Goal: Task Accomplishment & Management: Use online tool/utility

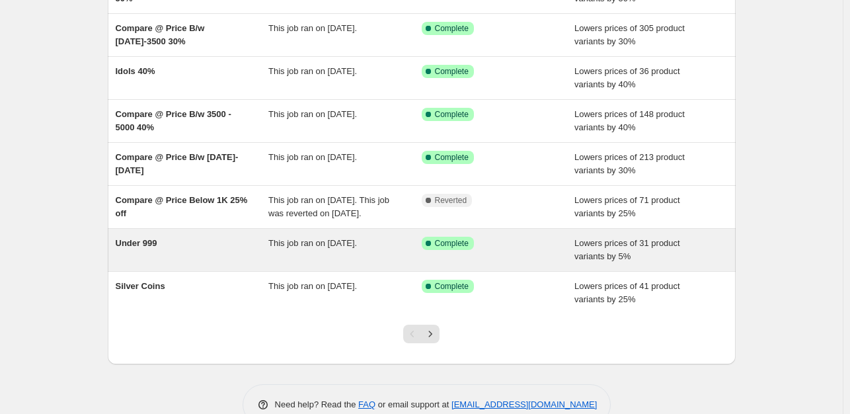
scroll to position [238, 0]
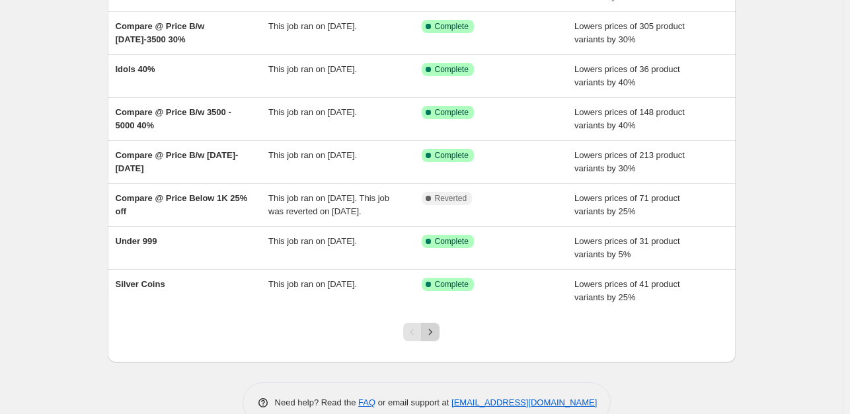
click at [430, 338] on icon "Next" at bounding box center [430, 331] width 13 height 13
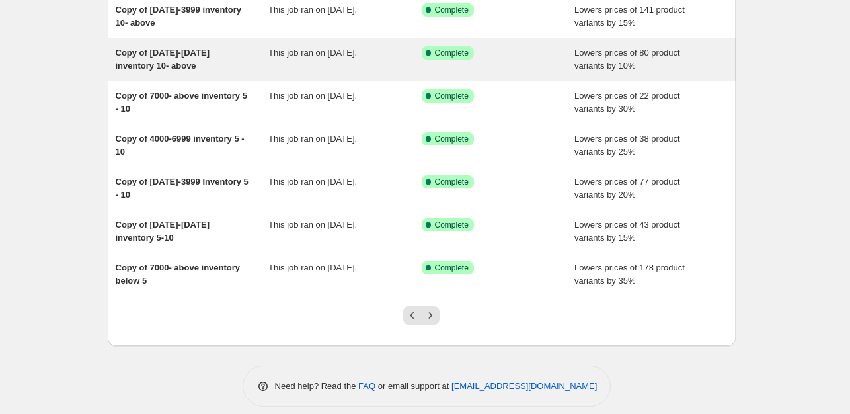
scroll to position [264, 0]
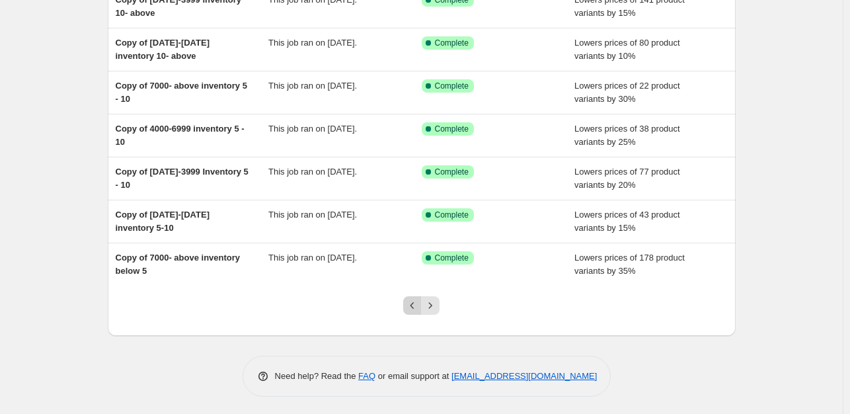
click at [410, 306] on icon "Previous" at bounding box center [412, 305] width 13 height 13
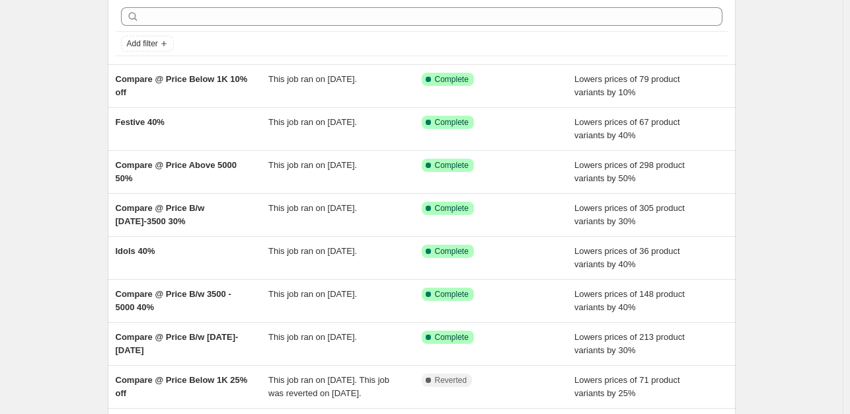
scroll to position [57, 0]
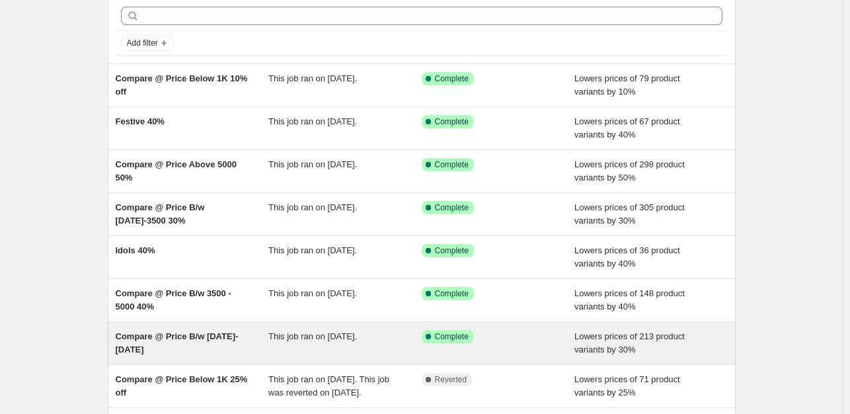
click at [164, 337] on span "Compare @ Price B/w [DATE]-[DATE]" at bounding box center [177, 342] width 123 height 23
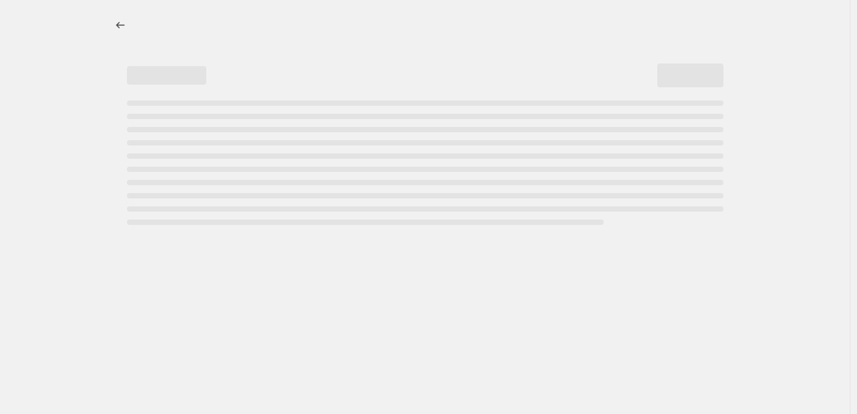
select select "percentage"
select select "collection"
select select "product_status"
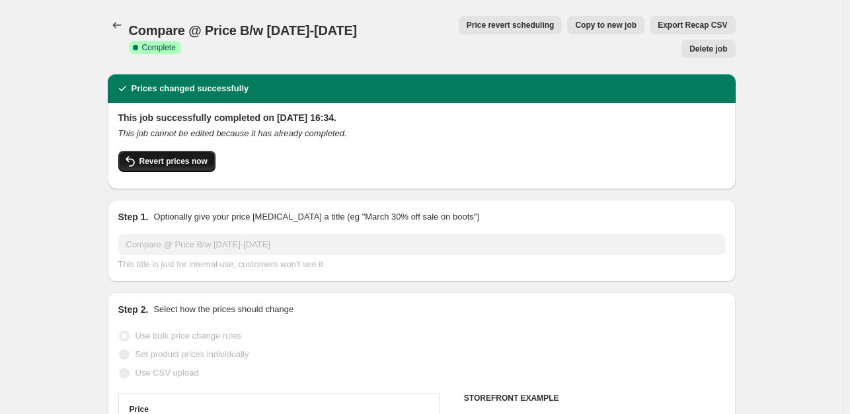
click at [205, 151] on button "Revert prices now" at bounding box center [166, 161] width 97 height 21
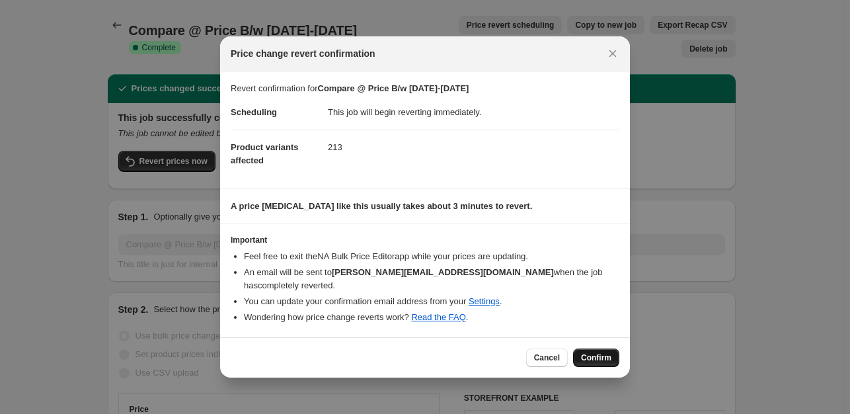
click at [596, 352] on span "Confirm" at bounding box center [596, 357] width 30 height 11
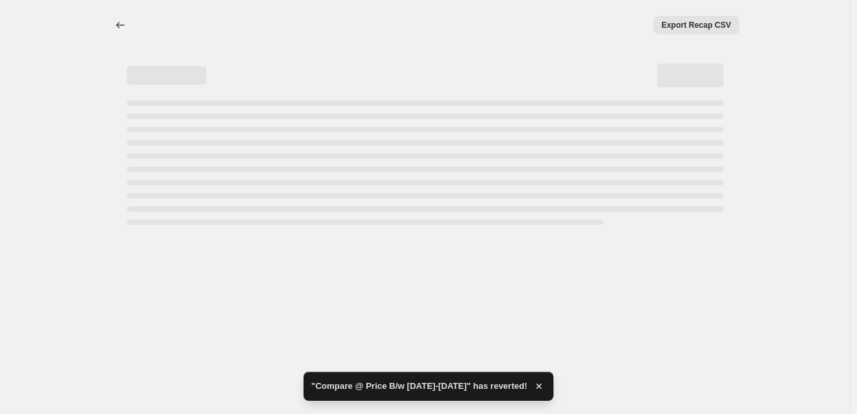
select select "percentage"
select select "collection"
select select "product_status"
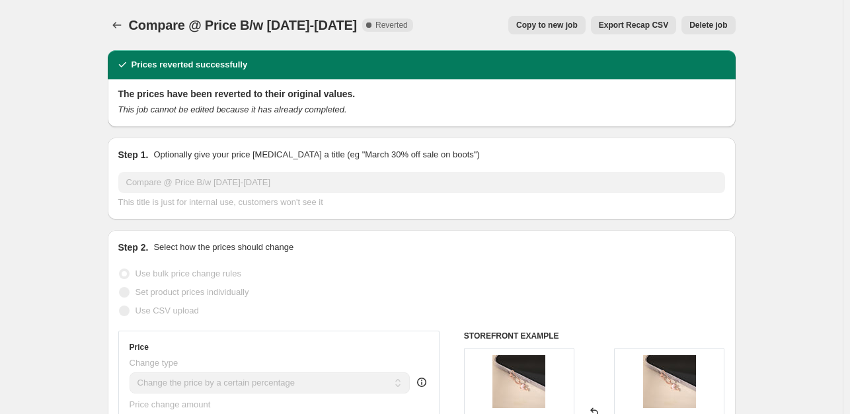
click at [576, 27] on span "Copy to new job" at bounding box center [546, 25] width 61 height 11
select select "percentage"
select select "collection"
select select "product_status"
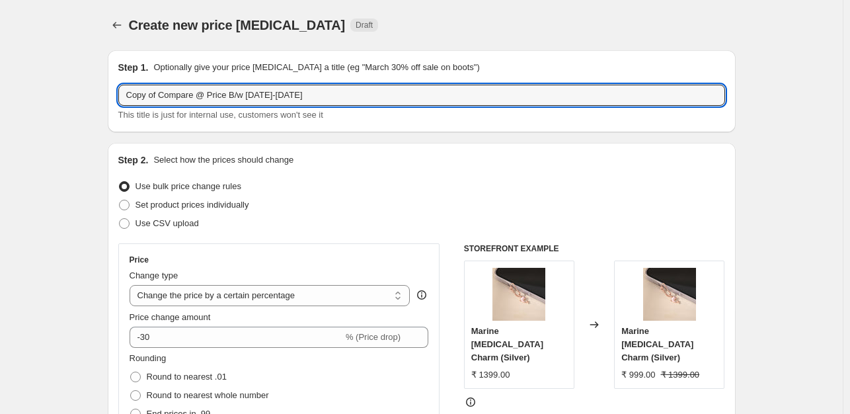
drag, startPoint x: 163, startPoint y: 93, endPoint x: 118, endPoint y: 95, distance: 45.7
click at [118, 95] on div "Step 1. Optionally give your price [MEDICAL_DATA] a title (eg "March 30% off sa…" at bounding box center [422, 91] width 628 height 82
type input "Compare @ Price B/w [DATE]-[DATE]"
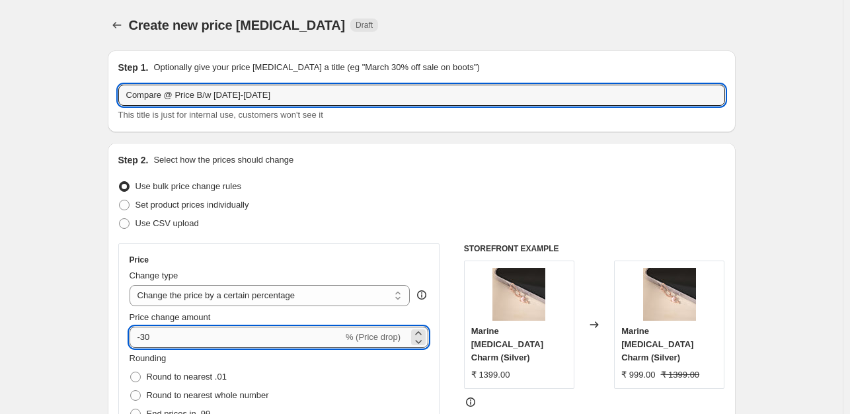
click at [159, 338] on input "-30" at bounding box center [237, 337] width 214 height 21
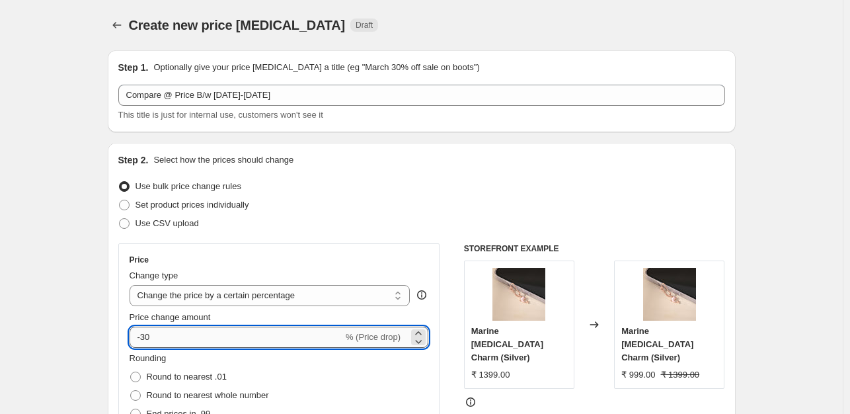
type input "-3"
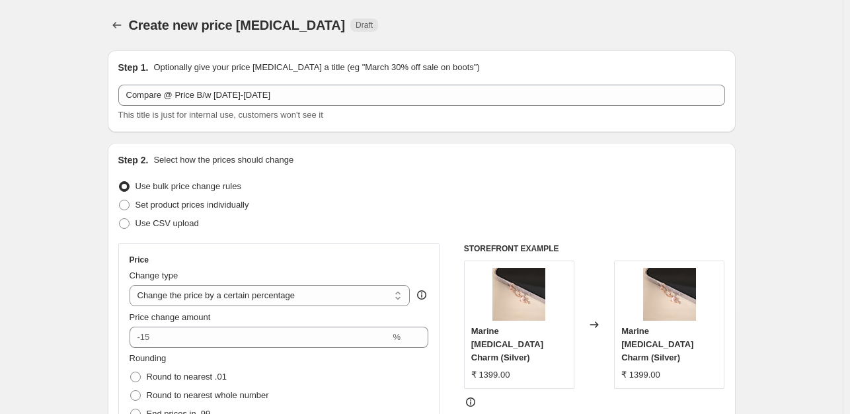
type input "0"
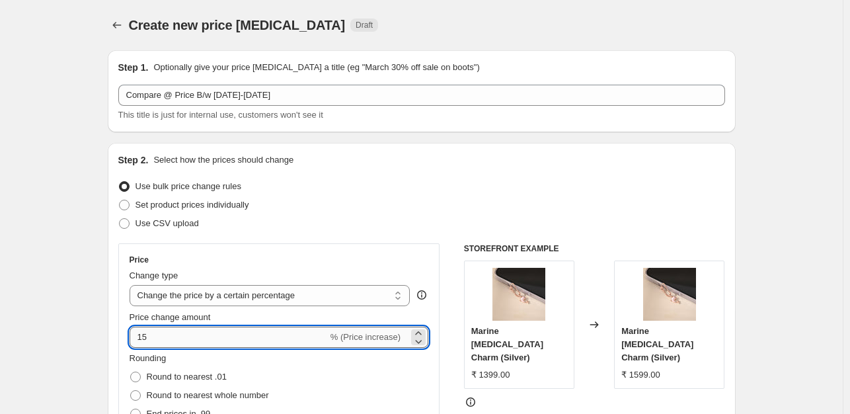
click at [140, 336] on input "15" at bounding box center [229, 337] width 198 height 21
type input "-15"
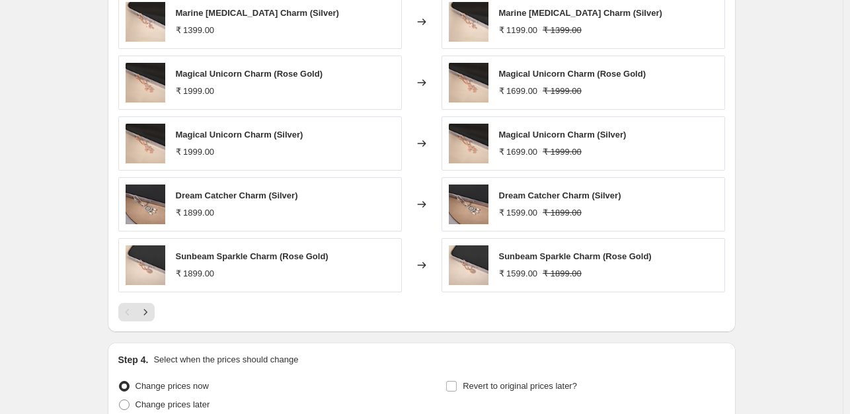
scroll to position [1079, 0]
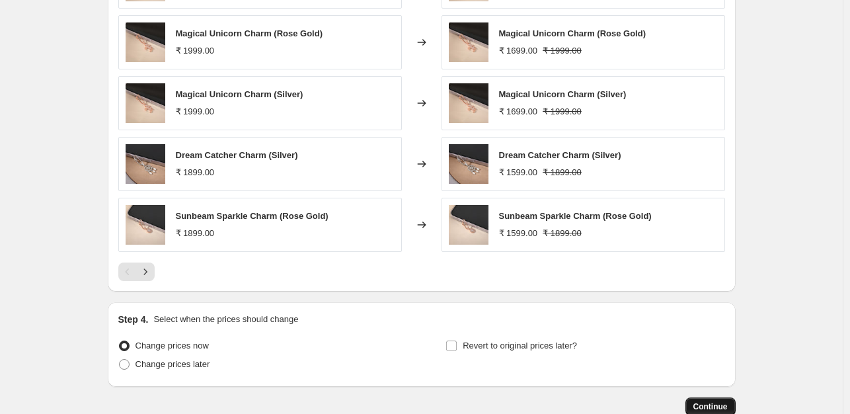
click at [722, 409] on span "Continue" at bounding box center [710, 406] width 34 height 11
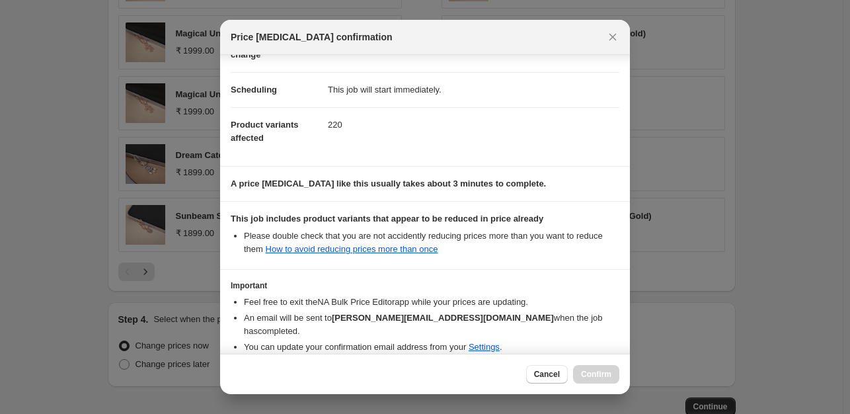
scroll to position [141, 0]
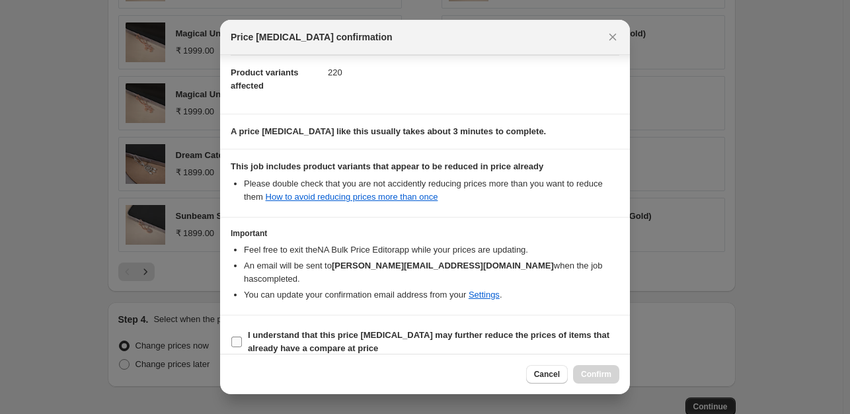
click at [253, 330] on b "I understand that this price [MEDICAL_DATA] may further reduce the prices of it…" at bounding box center [429, 341] width 362 height 23
click at [242, 336] on input "I understand that this price [MEDICAL_DATA] may further reduce the prices of it…" at bounding box center [236, 341] width 11 height 11
checkbox input "true"
click at [588, 371] on span "Confirm" at bounding box center [596, 374] width 30 height 11
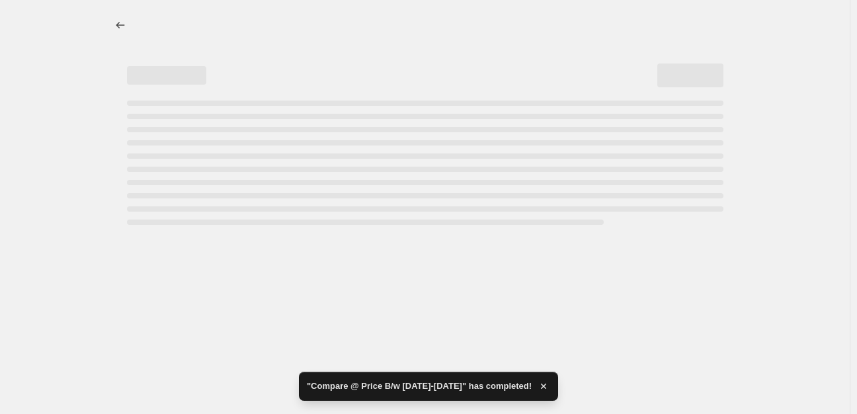
select select "percentage"
select select "collection"
select select "product_status"
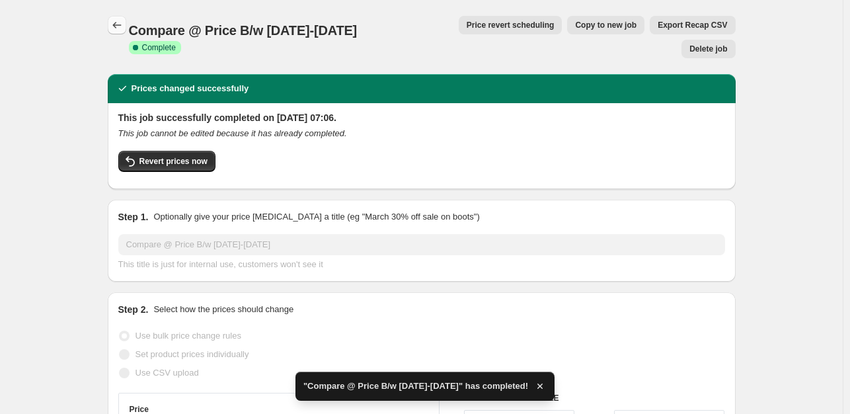
click at [117, 23] on icon "Price change jobs" at bounding box center [116, 25] width 13 height 13
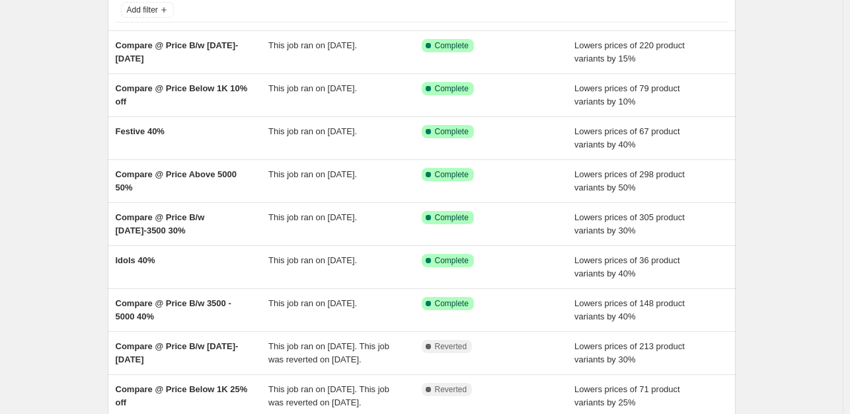
scroll to position [101, 0]
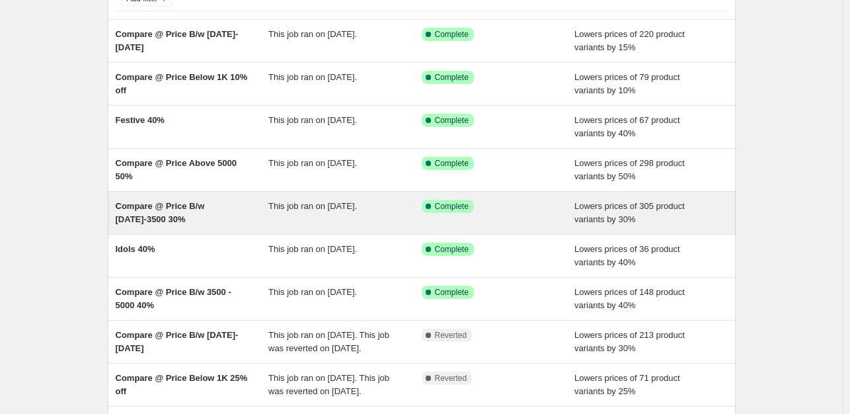
click at [185, 212] on div "Compare @ Price B/w [DATE]-3500 30%" at bounding box center [192, 213] width 153 height 26
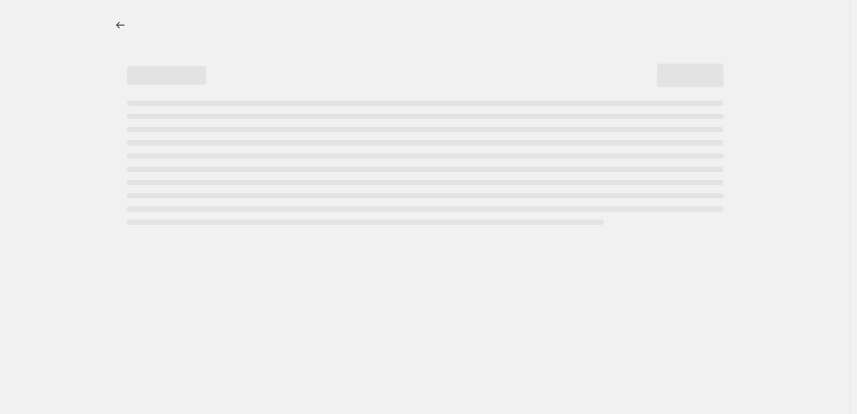
select select "percentage"
select select "collection"
select select "product_status"
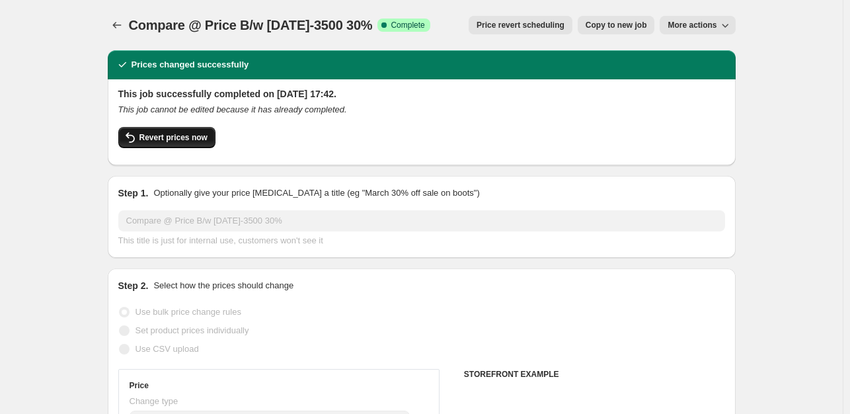
click at [185, 142] on span "Revert prices now" at bounding box center [173, 137] width 68 height 11
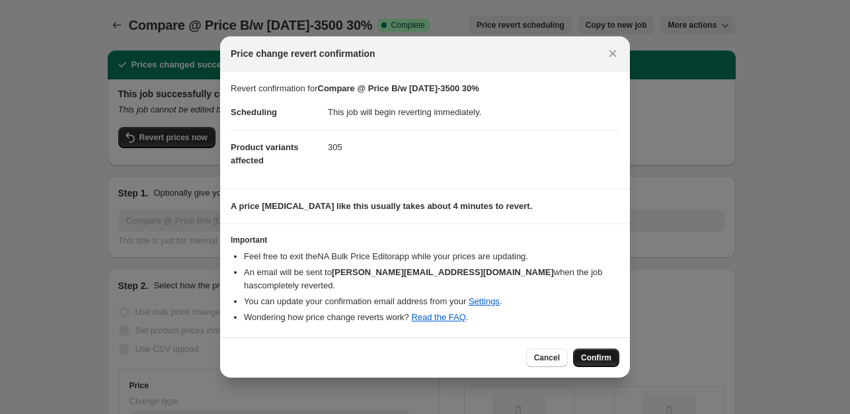
click at [593, 348] on button "Confirm" at bounding box center [596, 357] width 46 height 19
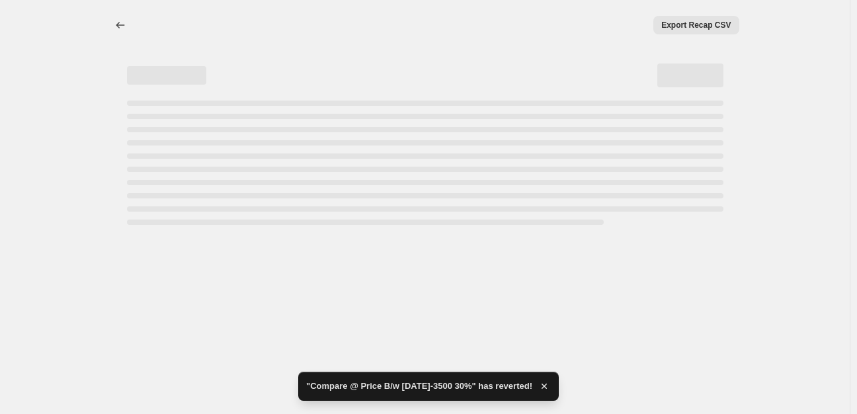
select select "percentage"
select select "collection"
select select "product_status"
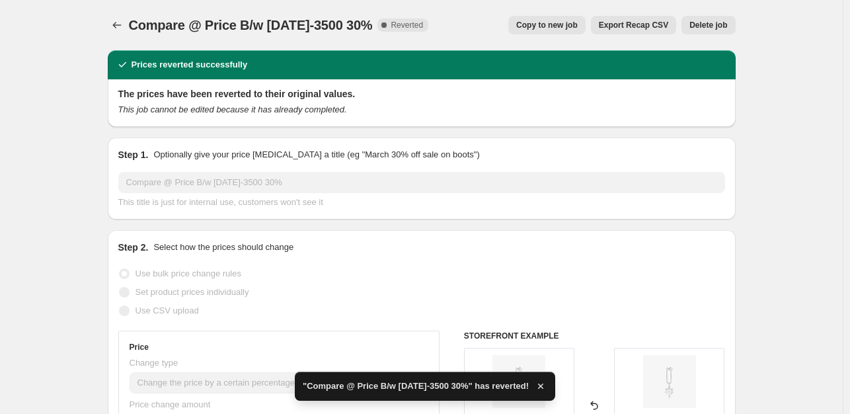
click at [562, 22] on span "Copy to new job" at bounding box center [546, 25] width 61 height 11
select select "percentage"
select select "collection"
select select "product_status"
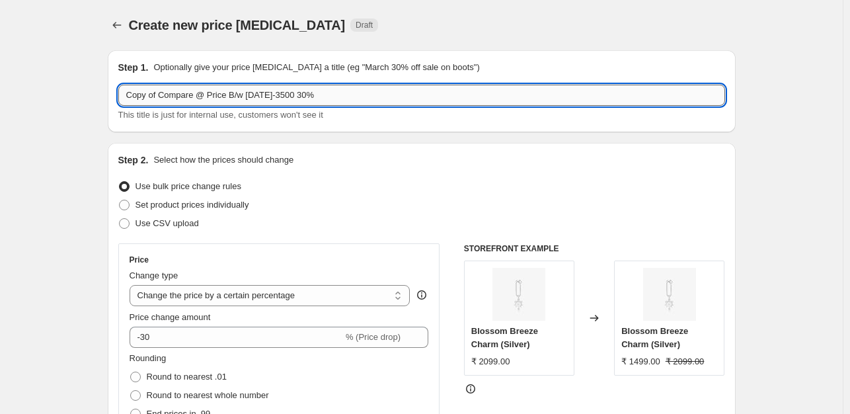
drag, startPoint x: 161, startPoint y: 94, endPoint x: 122, endPoint y: 95, distance: 39.7
click at [122, 95] on input "Copy of Compare @ Price B/w [DATE]-3500 30%" at bounding box center [421, 95] width 607 height 21
click at [263, 95] on input "Compare @ Price B/w [DATE]-3500 30%" at bounding box center [421, 95] width 607 height 21
type input "Compare @ Price B/w [DATE]-3500 20%"
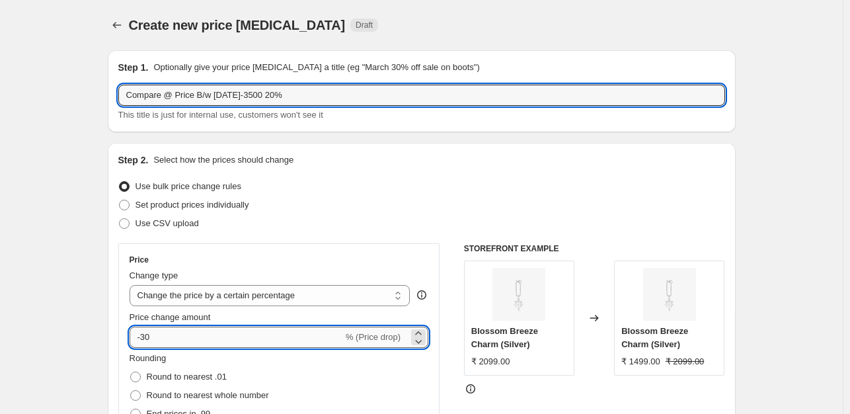
click at [150, 338] on input "-30" at bounding box center [237, 337] width 214 height 21
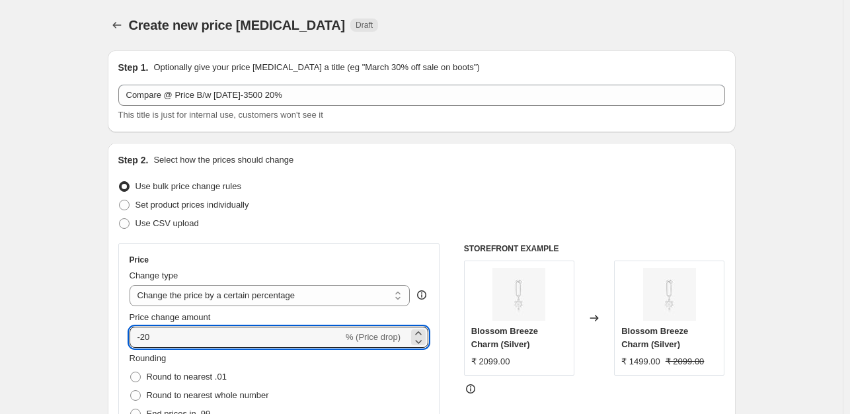
type input "-20"
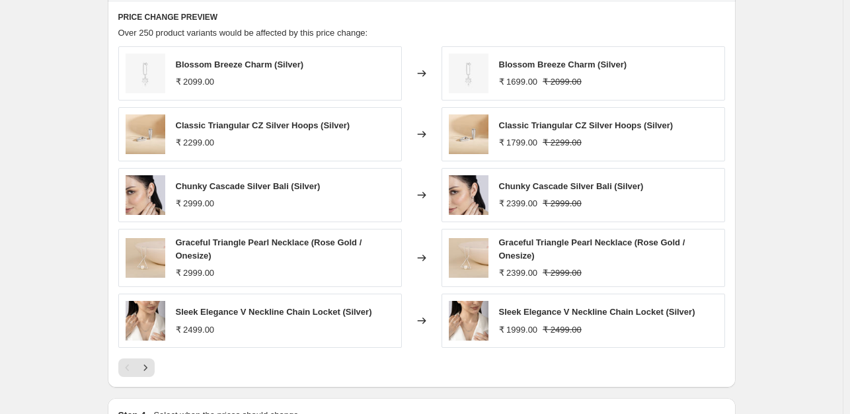
scroll to position [1161, 0]
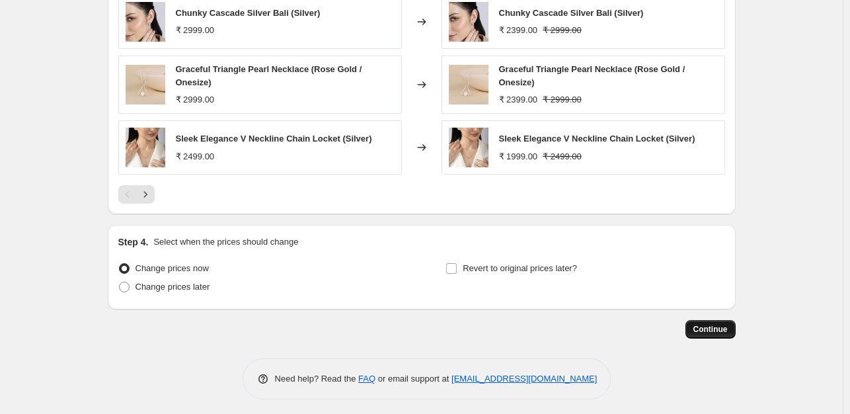
click at [693, 323] on button "Continue" at bounding box center [710, 329] width 50 height 19
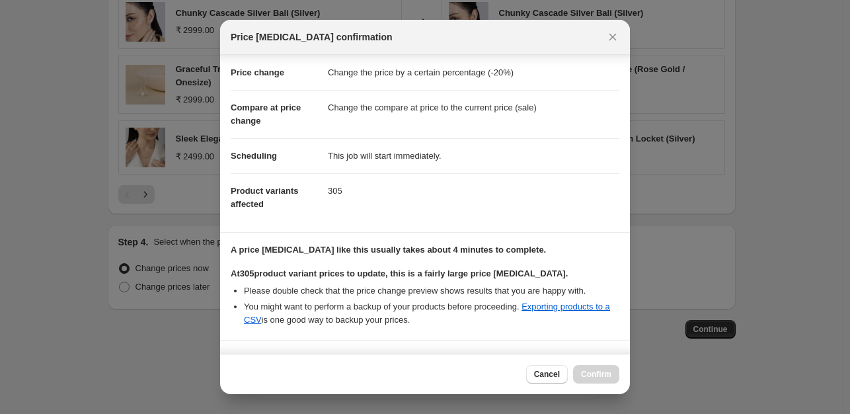
scroll to position [214, 0]
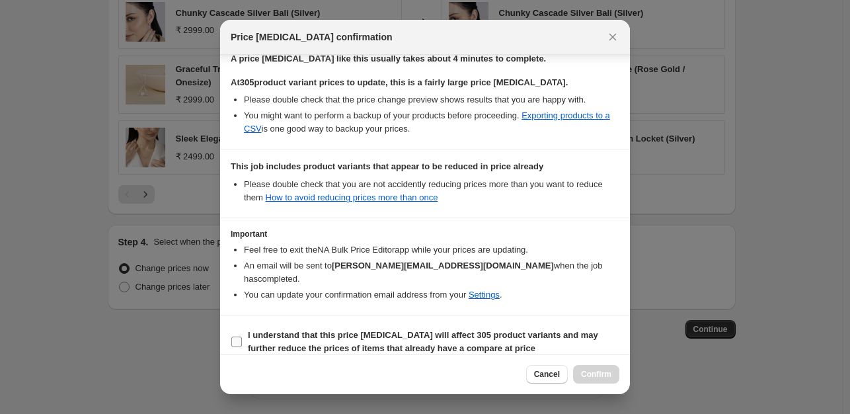
click at [251, 331] on b "I understand that this price [MEDICAL_DATA] will affect 305 product variants an…" at bounding box center [423, 341] width 350 height 23
click at [242, 336] on input "I understand that this price [MEDICAL_DATA] will affect 305 product variants an…" at bounding box center [236, 341] width 11 height 11
checkbox input "true"
click at [595, 375] on span "Confirm" at bounding box center [596, 374] width 30 height 11
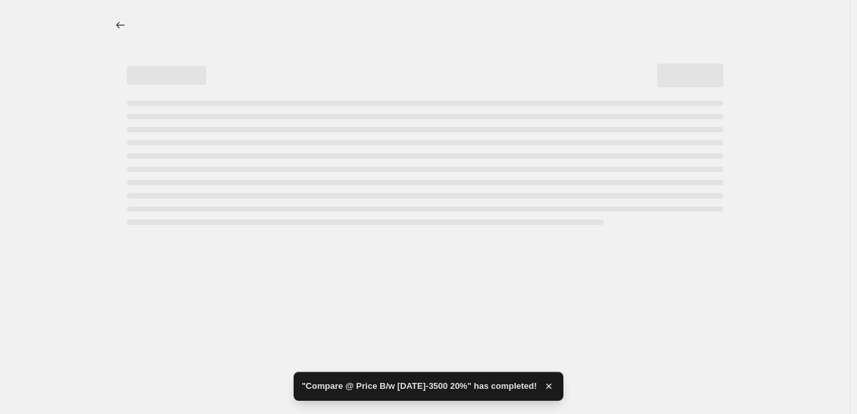
select select "percentage"
select select "collection"
select select "product_status"
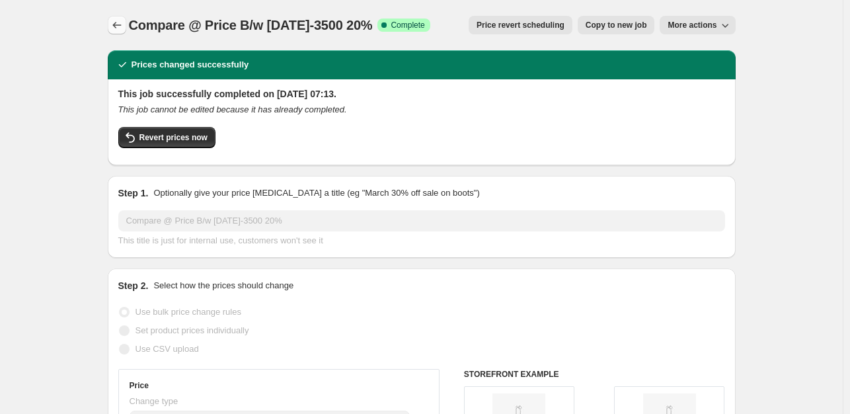
click at [116, 30] on icon "Price change jobs" at bounding box center [116, 25] width 13 height 13
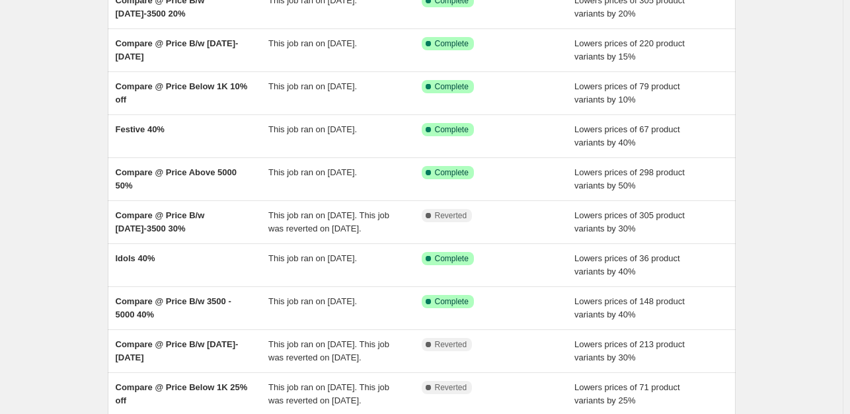
scroll to position [145, 0]
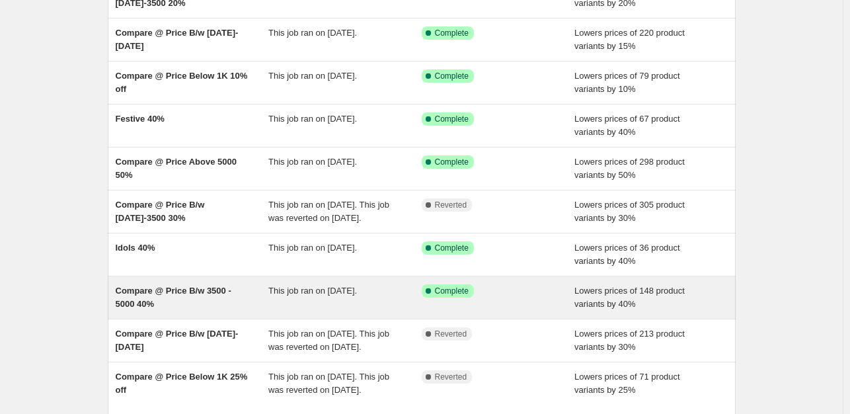
click at [214, 311] on div "Compare @ Price B/w 3500 - 5000 40%" at bounding box center [192, 297] width 153 height 26
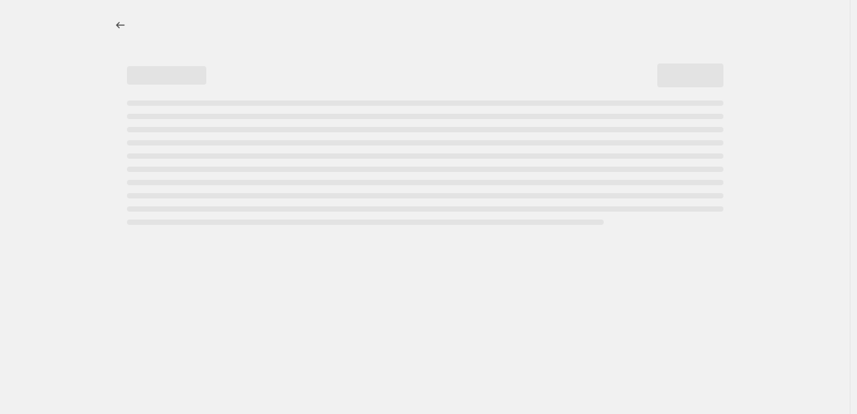
select select "percentage"
select select "collection"
select select "product_status"
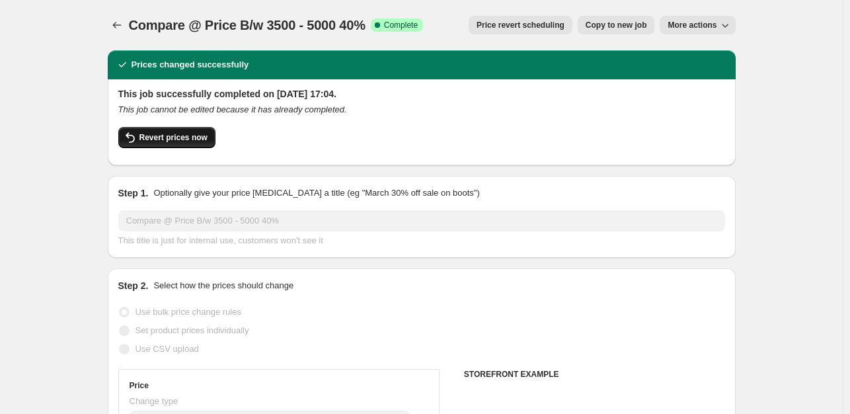
click at [190, 132] on button "Revert prices now" at bounding box center [166, 137] width 97 height 21
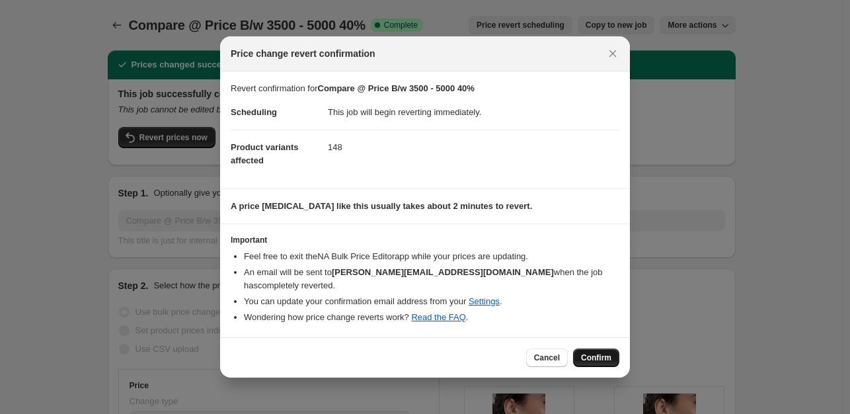
click at [590, 352] on span "Confirm" at bounding box center [596, 357] width 30 height 11
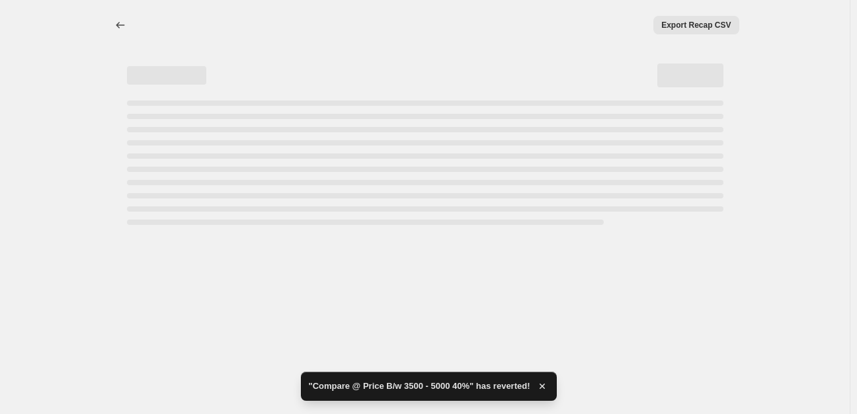
select select "percentage"
select select "collection"
select select "product_status"
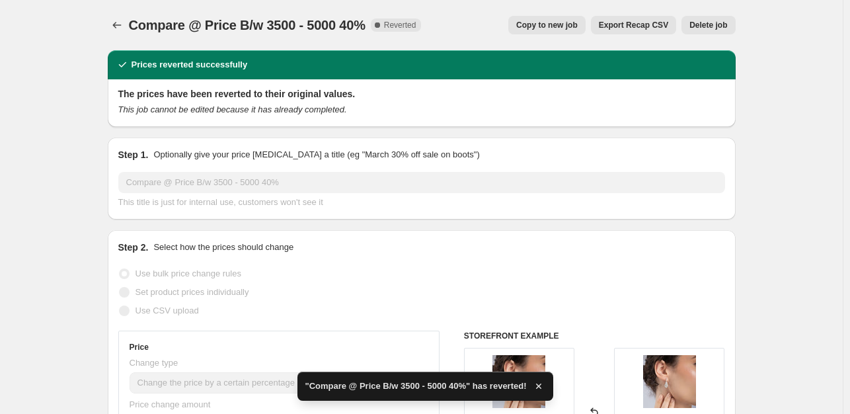
click at [536, 20] on span "Copy to new job" at bounding box center [546, 25] width 61 height 11
select select "percentage"
select select "collection"
select select "product_status"
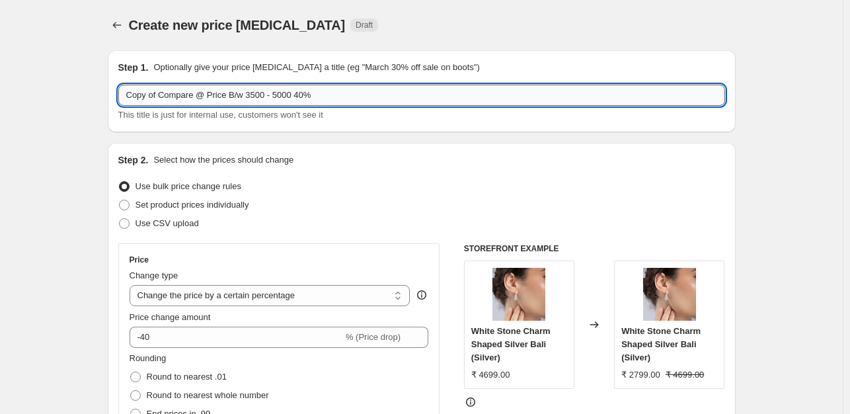
click at [161, 96] on input "Copy of Compare @ Price B/w 3500 - 5000 40%" at bounding box center [421, 95] width 607 height 21
drag, startPoint x: 161, startPoint y: 95, endPoint x: 132, endPoint y: 96, distance: 29.1
click at [132, 96] on input "Copy of Compare @ Price B/w 3500 - 5000 40%" at bounding box center [421, 95] width 607 height 21
click at [268, 94] on input "Compare @ Price B/w 3500 - 5000 40%" at bounding box center [421, 95] width 607 height 21
type input "Compare @ Price B/w 3500 - 5000 25%"
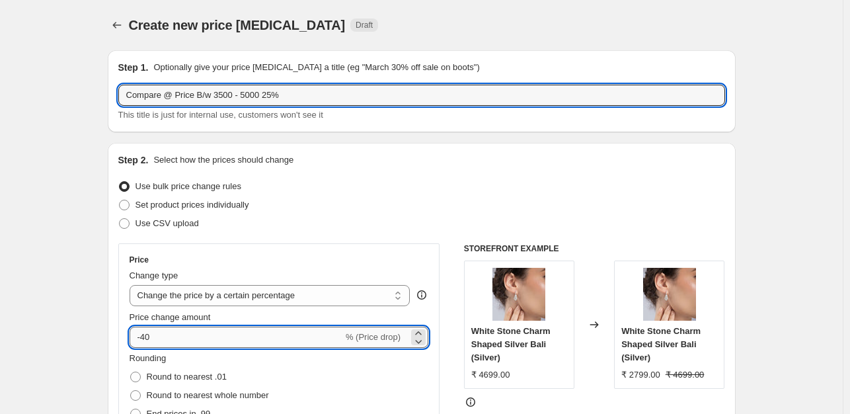
click at [170, 336] on input "-40" at bounding box center [237, 337] width 214 height 21
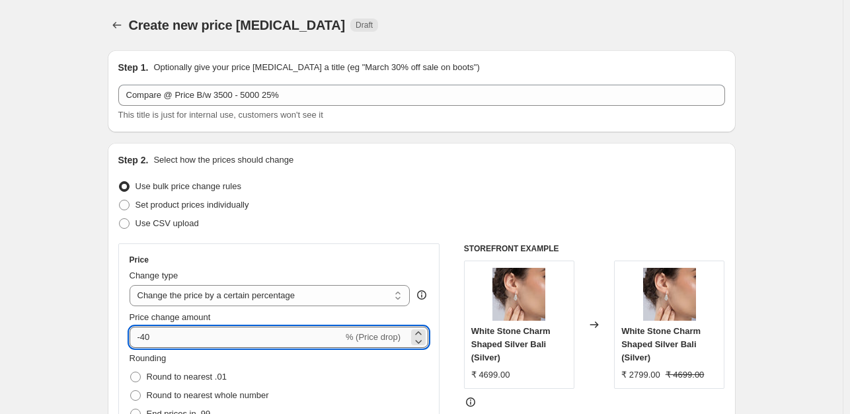
type input "-4"
type input "-25"
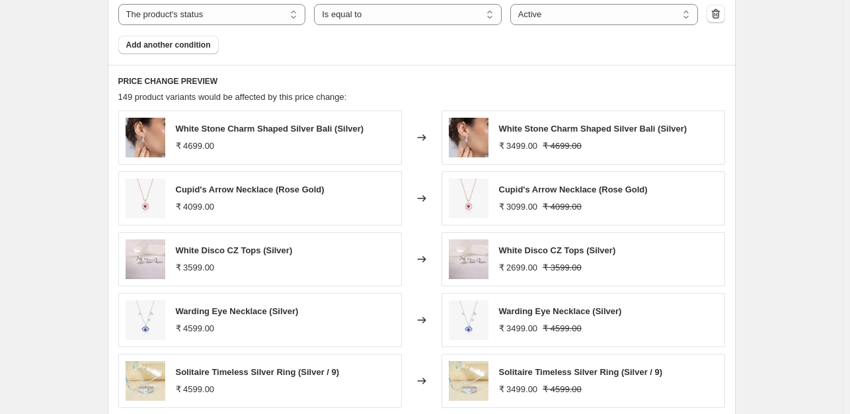
scroll to position [1161, 0]
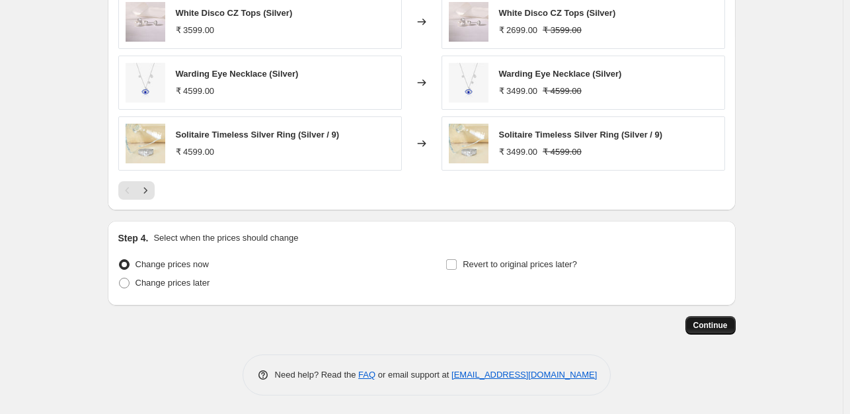
click at [700, 326] on span "Continue" at bounding box center [710, 325] width 34 height 11
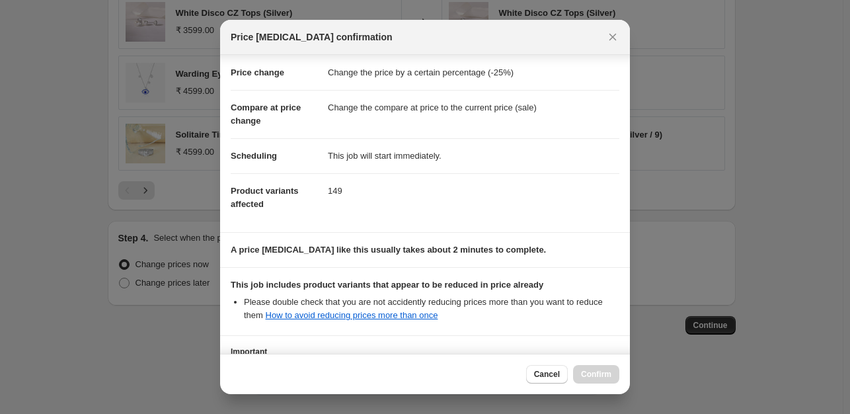
scroll to position [141, 0]
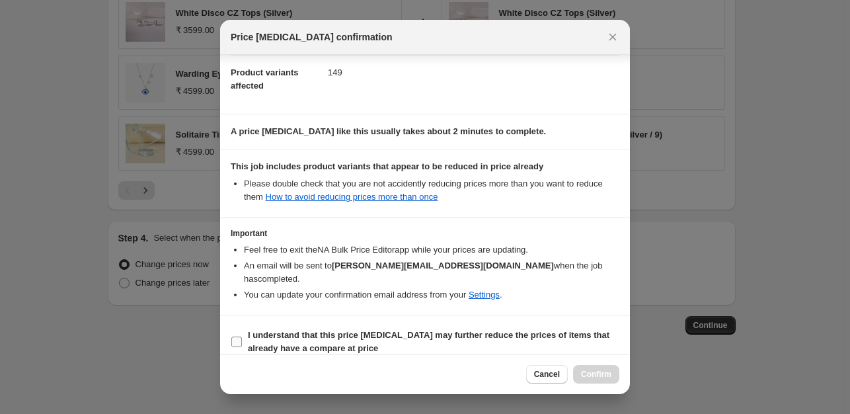
click at [258, 330] on b "I understand that this price [MEDICAL_DATA] may further reduce the prices of it…" at bounding box center [429, 341] width 362 height 23
click at [242, 336] on input "I understand that this price [MEDICAL_DATA] may further reduce the prices of it…" at bounding box center [236, 341] width 11 height 11
checkbox input "true"
click at [590, 371] on span "Confirm" at bounding box center [596, 374] width 30 height 11
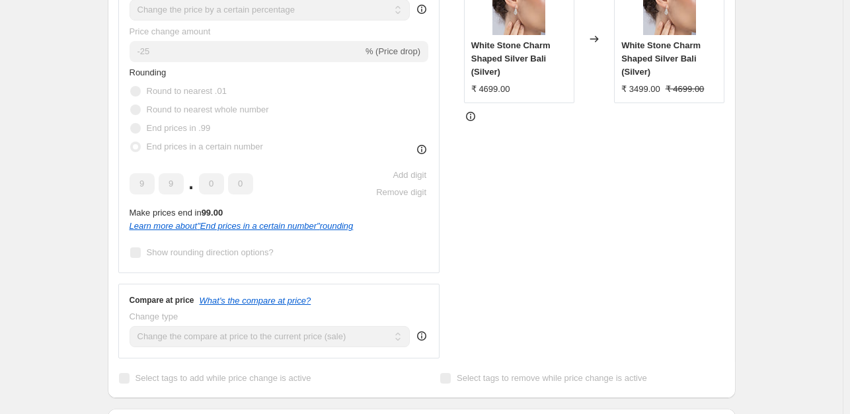
scroll to position [305, 0]
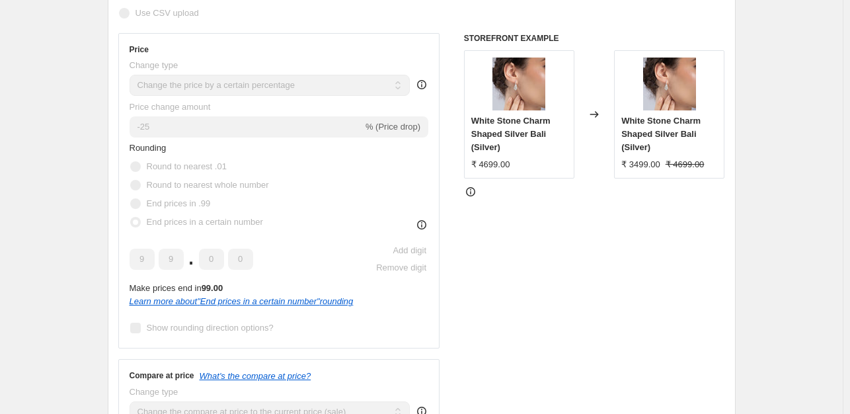
select select "percentage"
select select "collection"
select select "product_status"
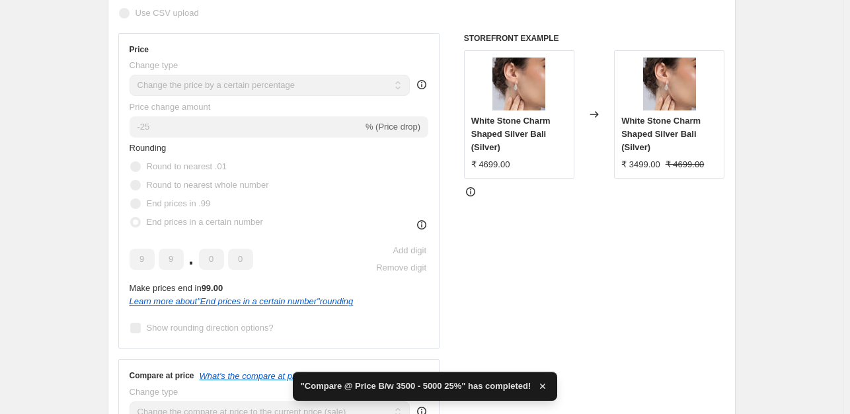
scroll to position [0, 0]
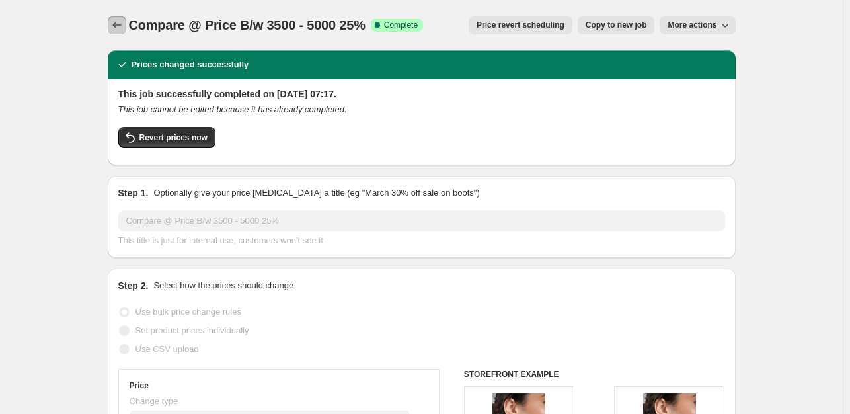
click at [120, 23] on icon "Price change jobs" at bounding box center [116, 25] width 13 height 13
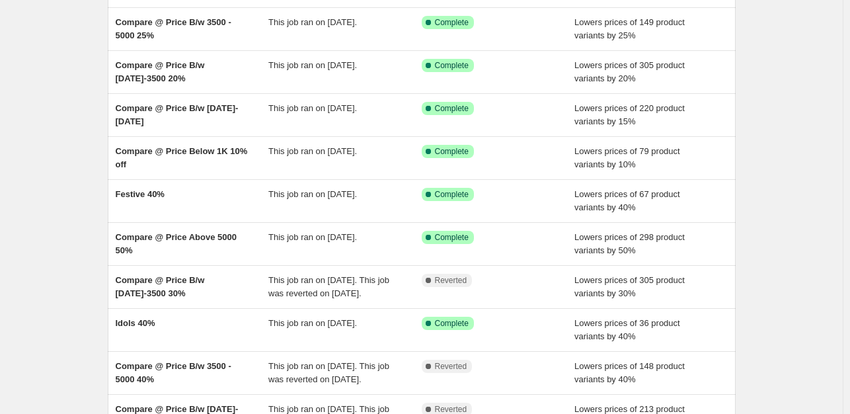
scroll to position [119, 0]
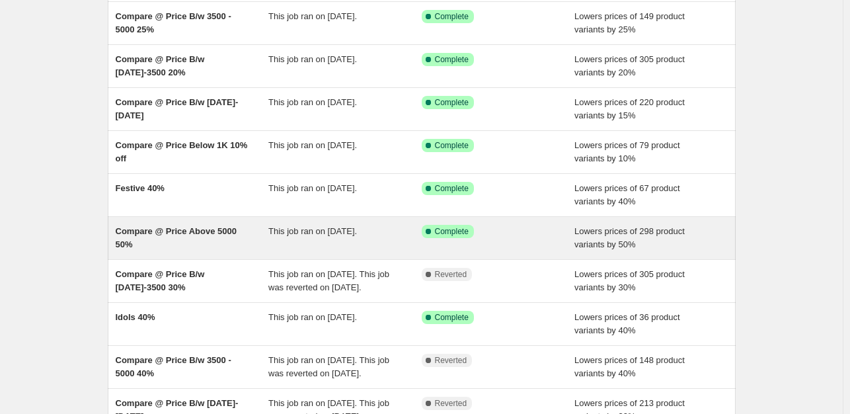
click at [178, 235] on span "Compare @ Price Above 5000 50%" at bounding box center [176, 237] width 121 height 23
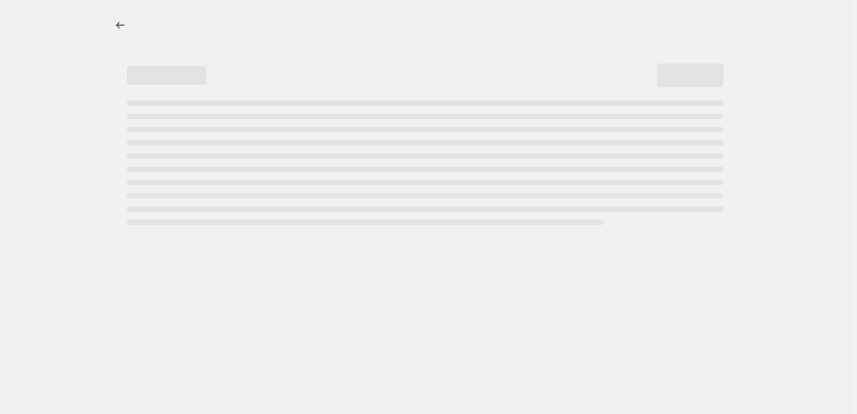
select select "percentage"
select select "collection"
select select "product_status"
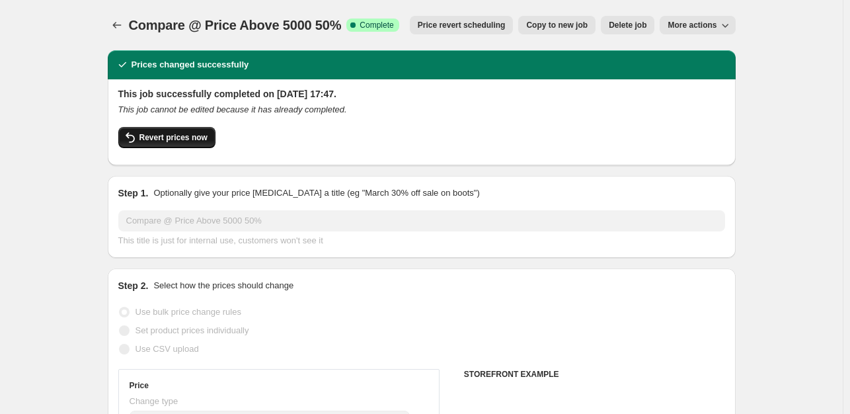
click at [152, 139] on span "Revert prices now" at bounding box center [173, 137] width 68 height 11
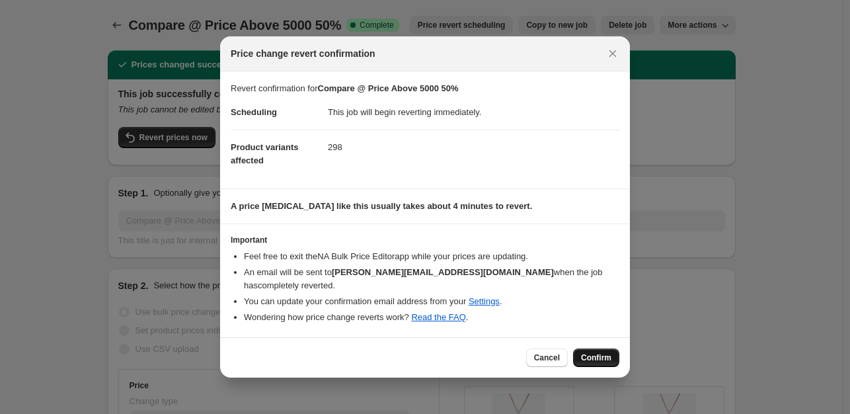
click at [608, 355] on span "Confirm" at bounding box center [596, 357] width 30 height 11
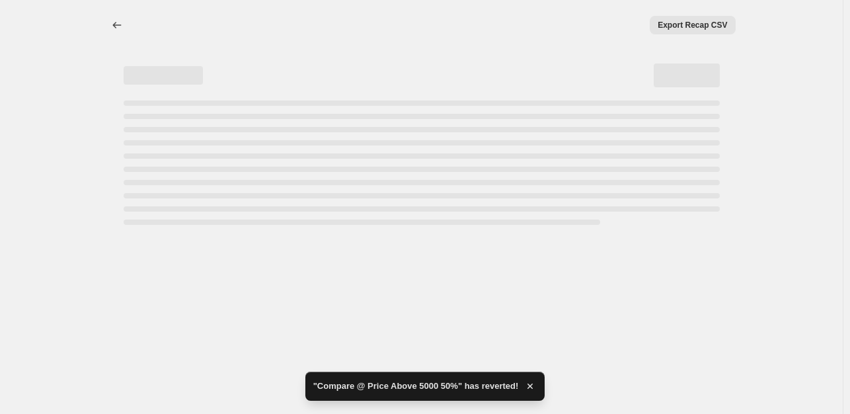
select select "percentage"
select select "collection"
select select "product_status"
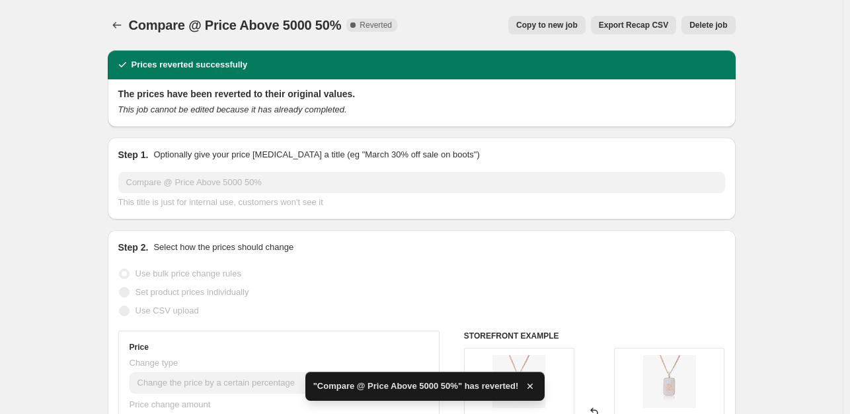
click at [572, 24] on span "Copy to new job" at bounding box center [546, 25] width 61 height 11
select select "percentage"
select select "collection"
select select "product_status"
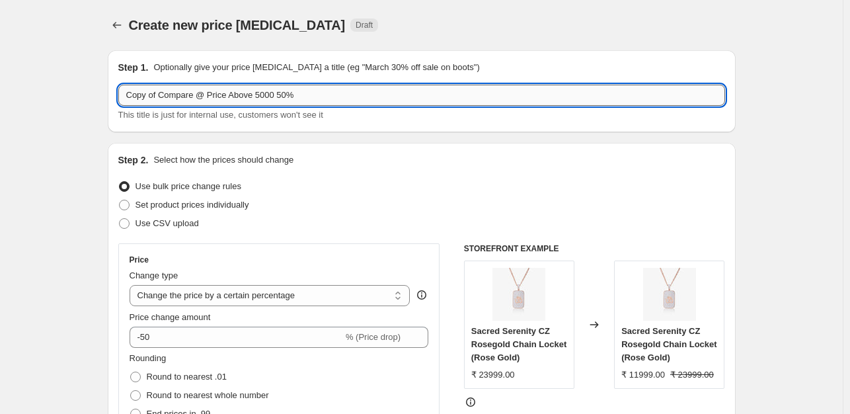
drag, startPoint x: 161, startPoint y: 96, endPoint x: 130, endPoint y: 97, distance: 31.1
click at [130, 97] on input "Copy of Compare @ Price Above 5000 50%" at bounding box center [421, 95] width 607 height 21
click at [254, 93] on input "Compare @ Price Above 5000 50%" at bounding box center [421, 95] width 607 height 21
type input "Compare @ Price Above 5000 35%"
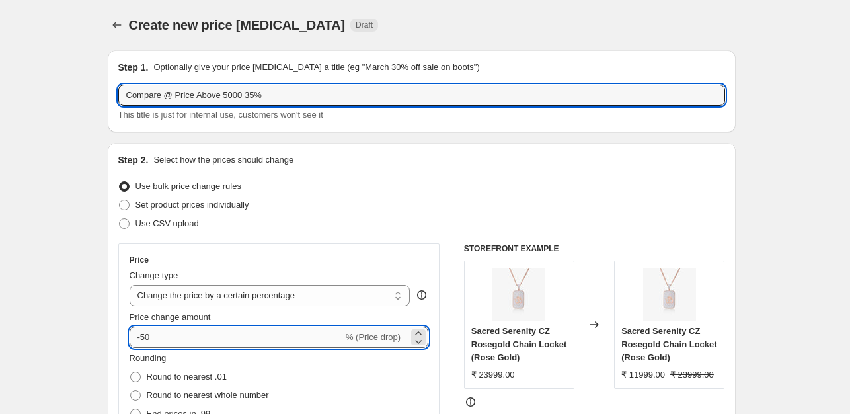
click at [165, 331] on input "-50" at bounding box center [237, 337] width 214 height 21
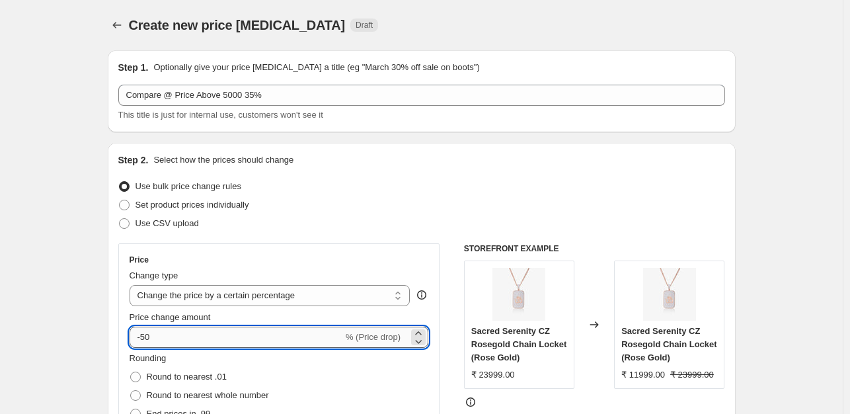
type input "-5"
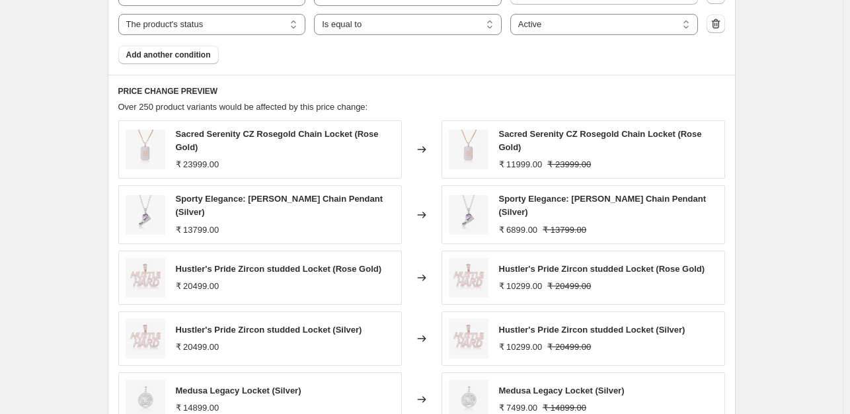
scroll to position [1161, 0]
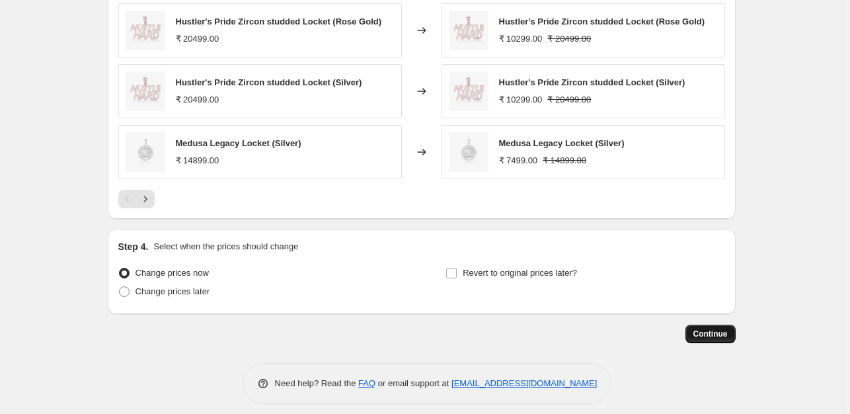
type input "-35"
click at [718, 329] on span "Continue" at bounding box center [710, 334] width 34 height 11
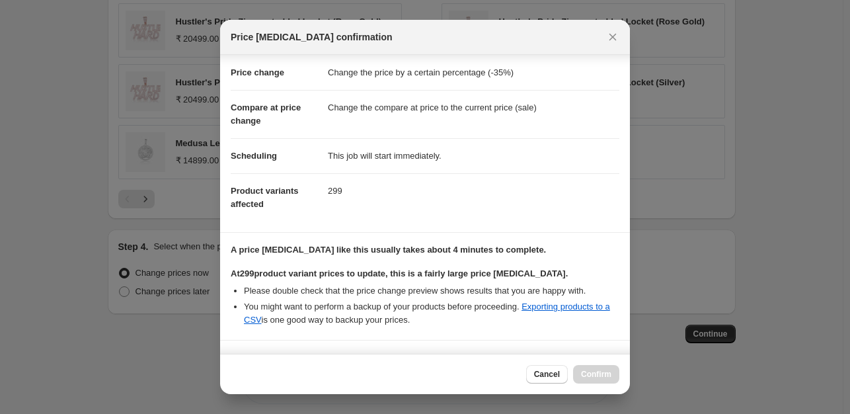
scroll to position [214, 0]
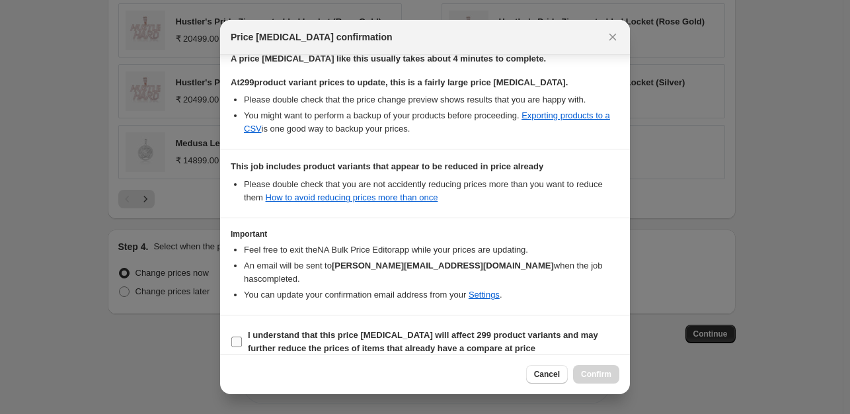
click at [361, 336] on b "I understand that this price [MEDICAL_DATA] will affect 299 product variants an…" at bounding box center [423, 341] width 350 height 23
click at [242, 336] on input "I understand that this price [MEDICAL_DATA] will affect 299 product variants an…" at bounding box center [236, 341] width 11 height 11
checkbox input "true"
click at [592, 372] on span "Confirm" at bounding box center [596, 374] width 30 height 11
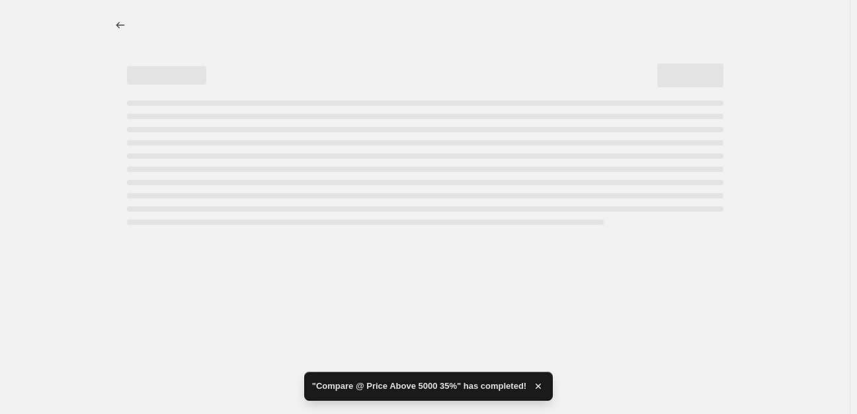
select select "percentage"
select select "collection"
select select "product_status"
